Goal: Task Accomplishment & Management: Complete application form

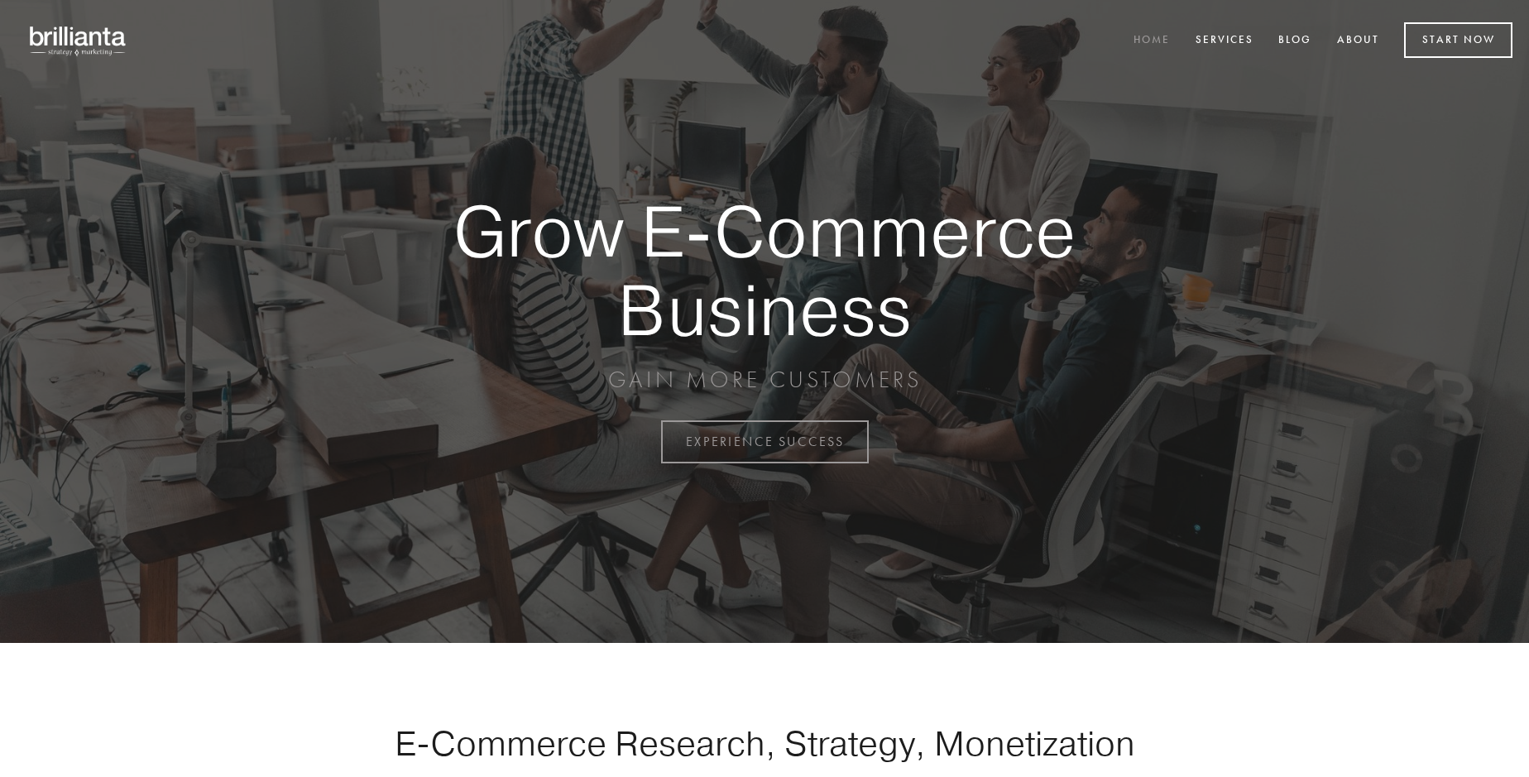
scroll to position [4337, 0]
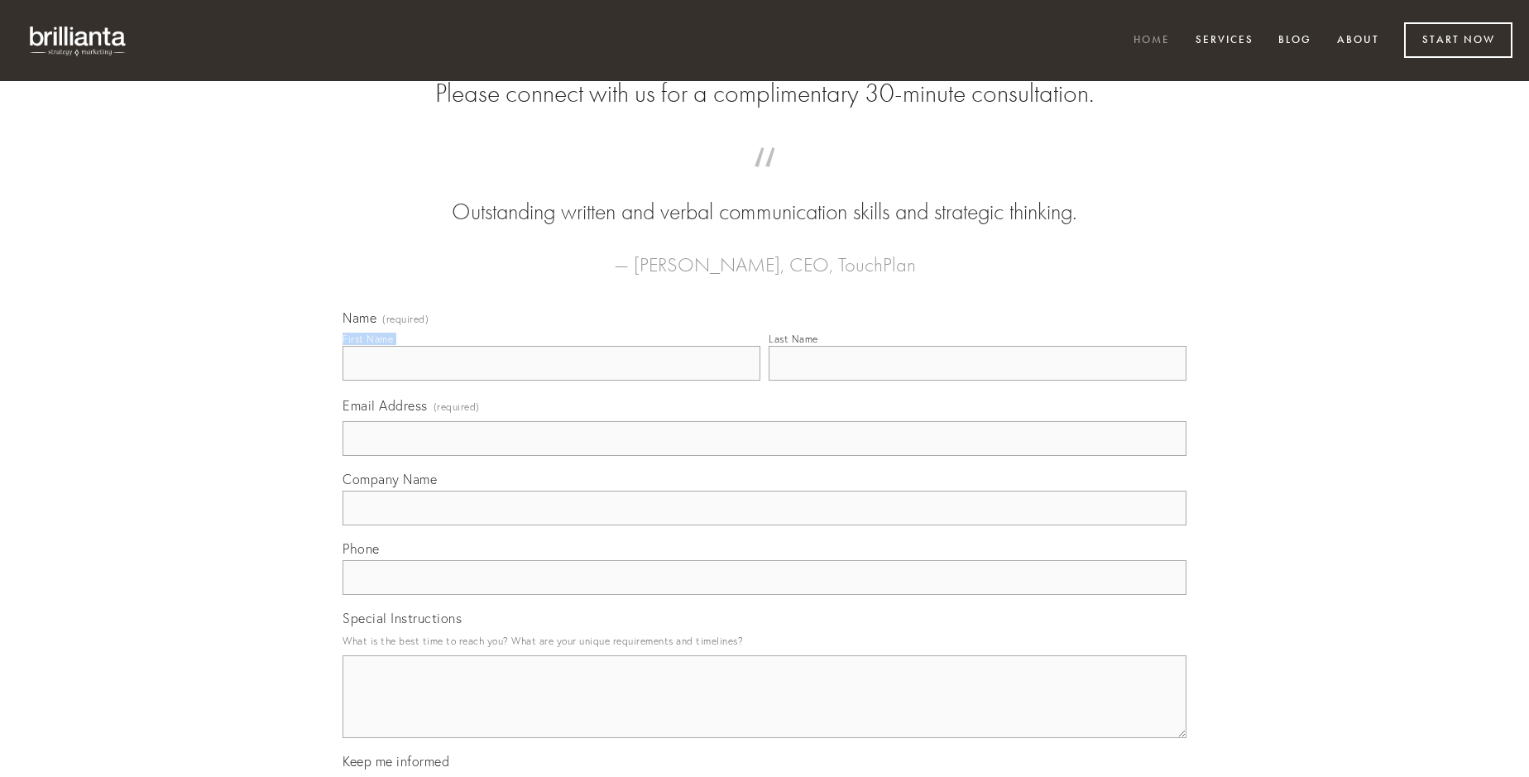
type input "[PERSON_NAME]"
click at [977, 381] on input "Last Name" at bounding box center [978, 363] width 418 height 35
type input "[PERSON_NAME]"
click at [765, 456] on input "Email Address (required)" at bounding box center [765, 438] width 844 height 35
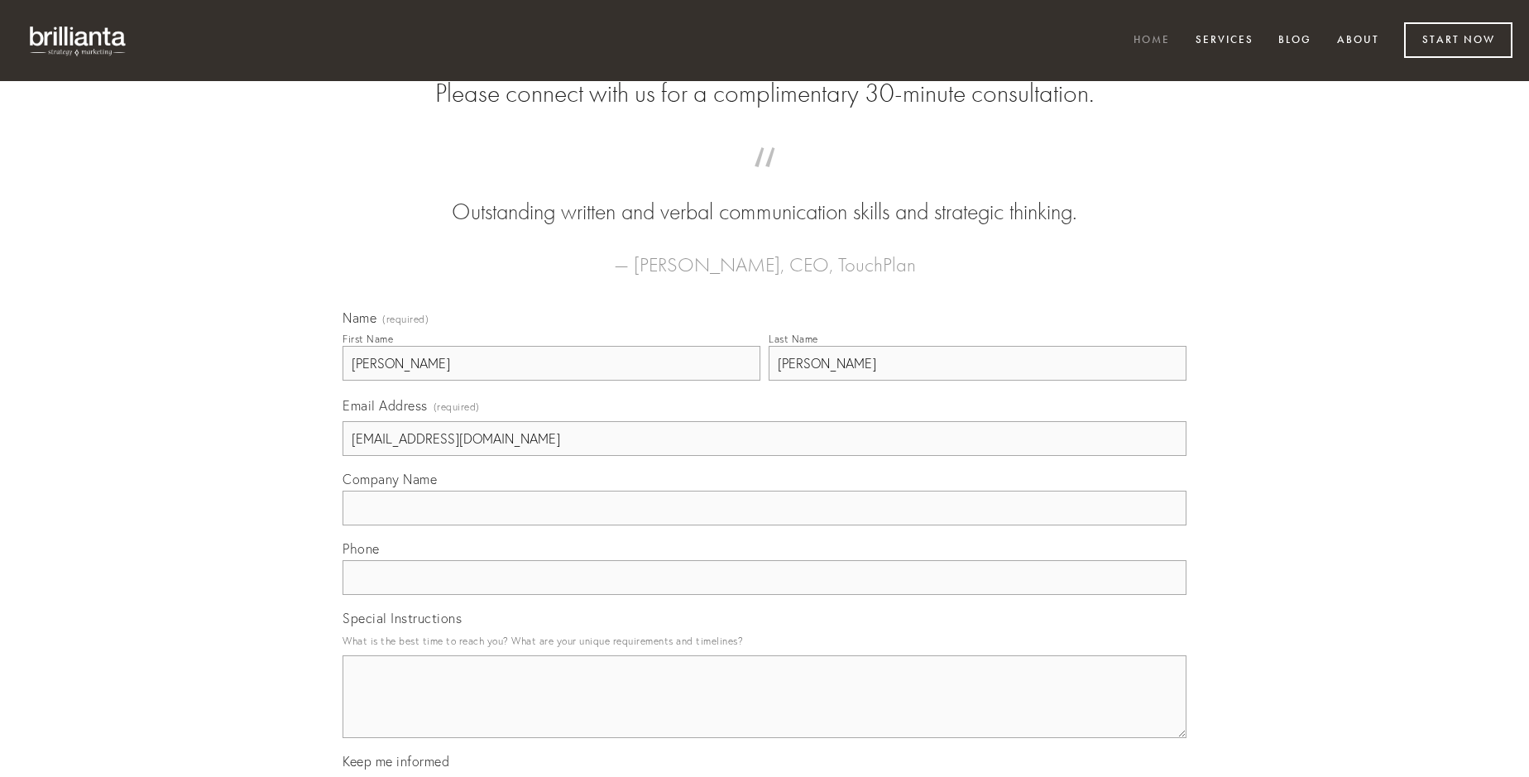
type input "[EMAIL_ADDRESS][DOMAIN_NAME]"
click at [765, 525] on input "Company Name" at bounding box center [765, 508] width 844 height 35
type input "cedo"
click at [765, 595] on input "text" at bounding box center [765, 577] width 844 height 35
click at [765, 712] on textarea "Special Instructions" at bounding box center [765, 696] width 844 height 83
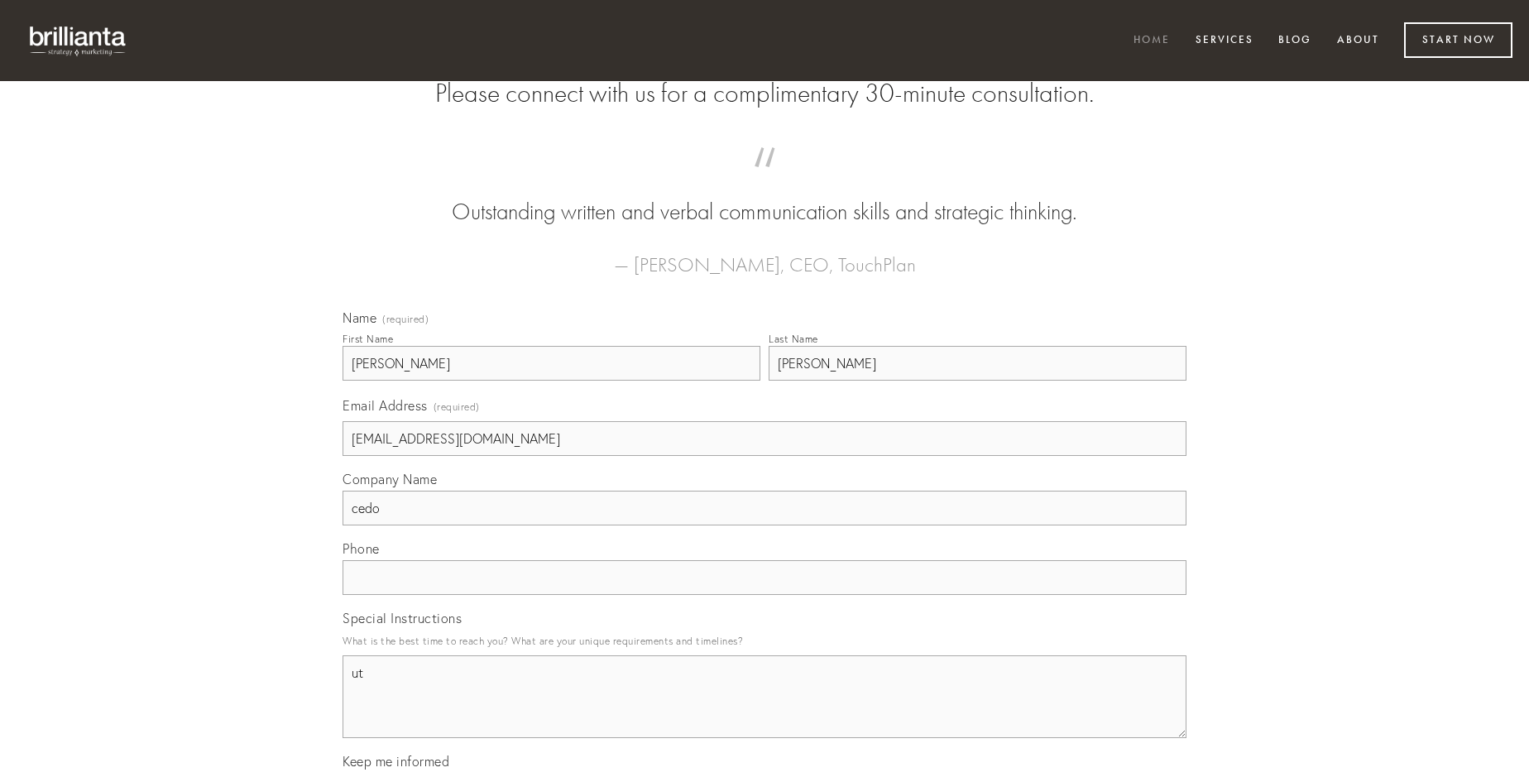
type textarea "ut"
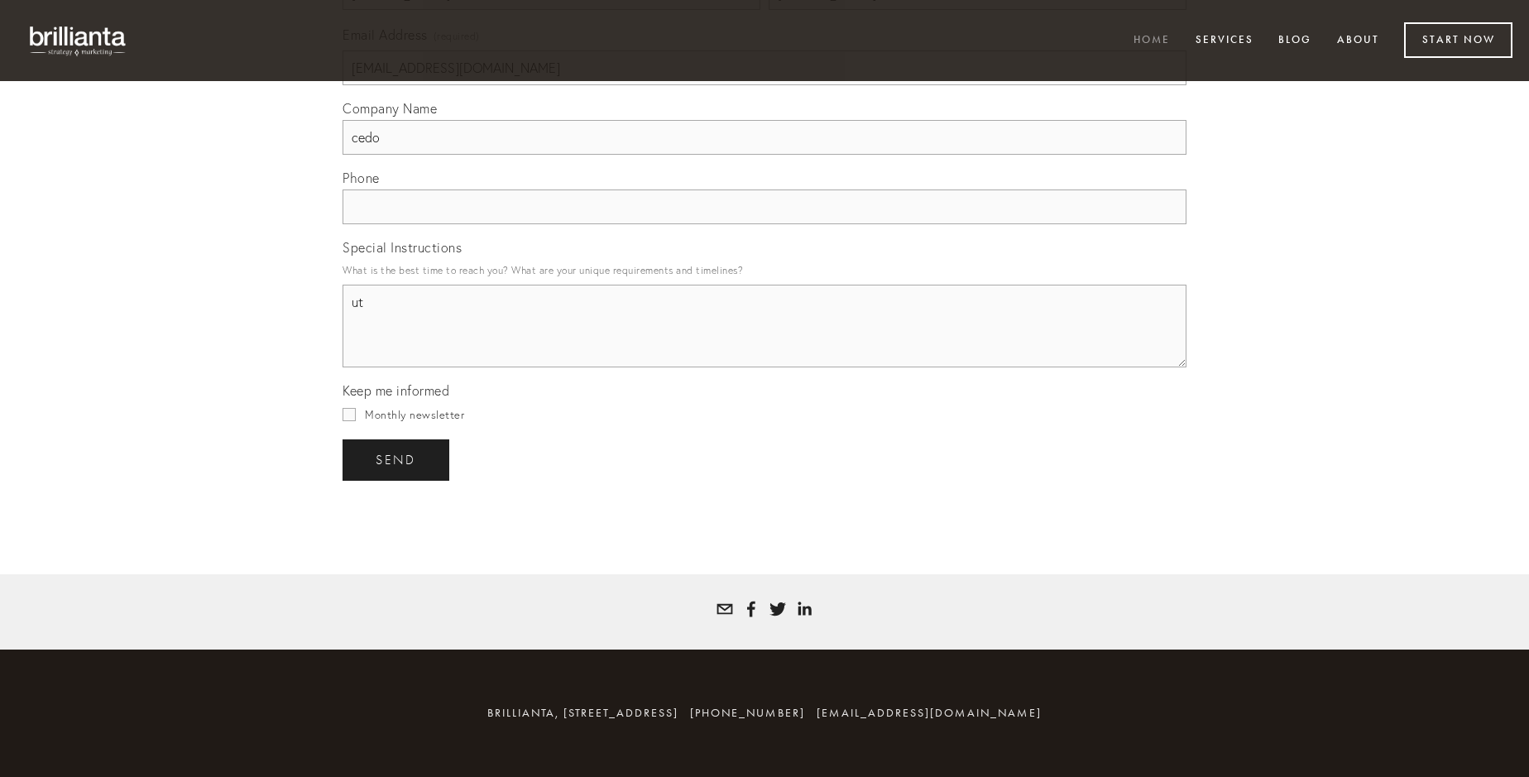
click at [397, 459] on span "send" at bounding box center [396, 460] width 41 height 15
